Goal: Transaction & Acquisition: Purchase product/service

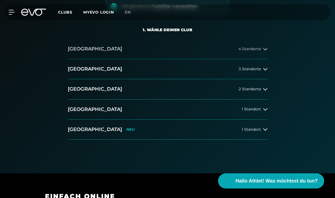
scroll to position [101, 0]
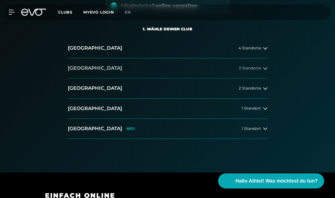
click at [246, 72] on button "Berlin 3 Standorte" at bounding box center [167, 68] width 199 height 20
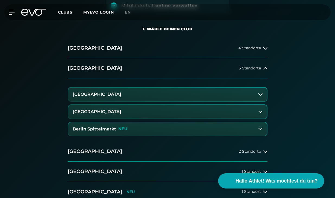
click at [161, 124] on button "Berlin Spittelmarkt NEU" at bounding box center [167, 129] width 198 height 14
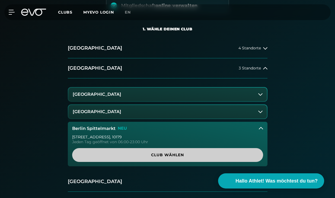
click at [160, 152] on span "Club wählen" at bounding box center [168, 155] width 178 height 6
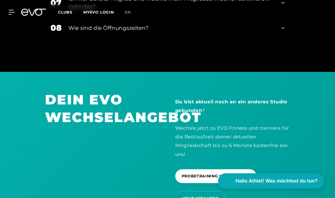
scroll to position [1336, 0]
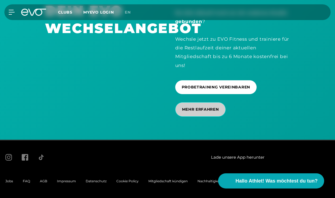
click at [214, 106] on span "MEHR ERFAHREN" at bounding box center [200, 109] width 37 height 6
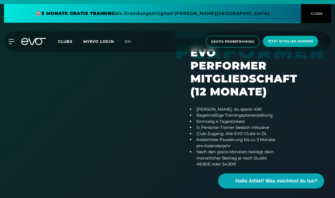
scroll to position [353, 0]
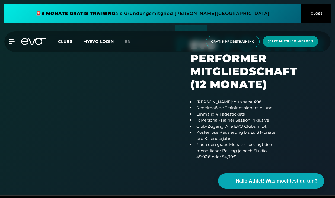
click at [282, 42] on span "Jetzt Mitglied werden" at bounding box center [290, 41] width 46 height 5
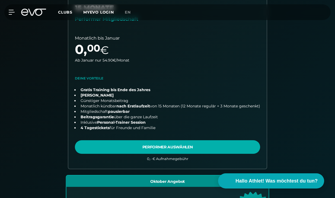
scroll to position [183, 0]
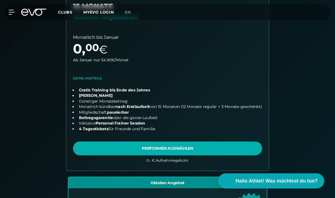
click at [216, 100] on link "choose plan" at bounding box center [167, 77] width 202 height 186
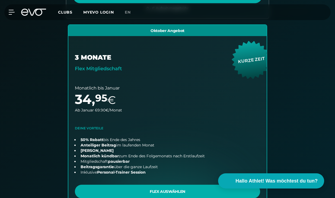
scroll to position [379, 0]
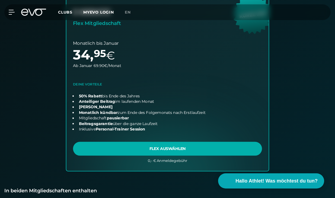
click at [227, 80] on link "choose plan" at bounding box center [167, 75] width 202 height 192
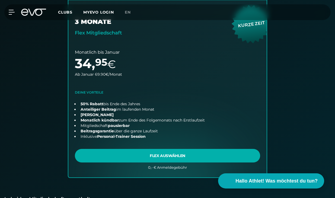
scroll to position [379, 0]
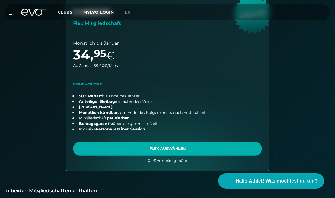
click at [188, 147] on link "choose plan" at bounding box center [167, 75] width 202 height 192
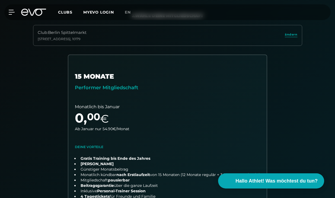
click at [284, 33] on div "Club : Berlin Spittelmarkt Wallstraße 27 , 10179 ändern" at bounding box center [167, 35] width 269 height 21
click at [285, 33] on span "ändern" at bounding box center [291, 34] width 12 height 5
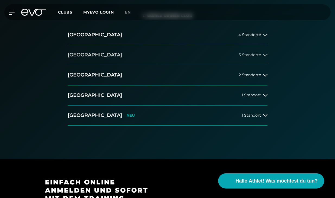
click at [175, 54] on button "Berlin 3 Standorte" at bounding box center [167, 55] width 199 height 20
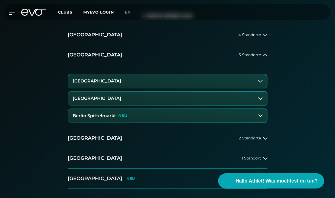
click at [150, 99] on button "Berlin Rosenthaler Platz" at bounding box center [167, 99] width 198 height 14
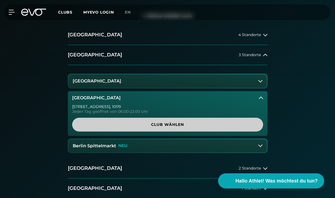
click at [154, 125] on span "Club wählen" at bounding box center [168, 125] width 178 height 6
